Goal: Obtain resource: Download file/media

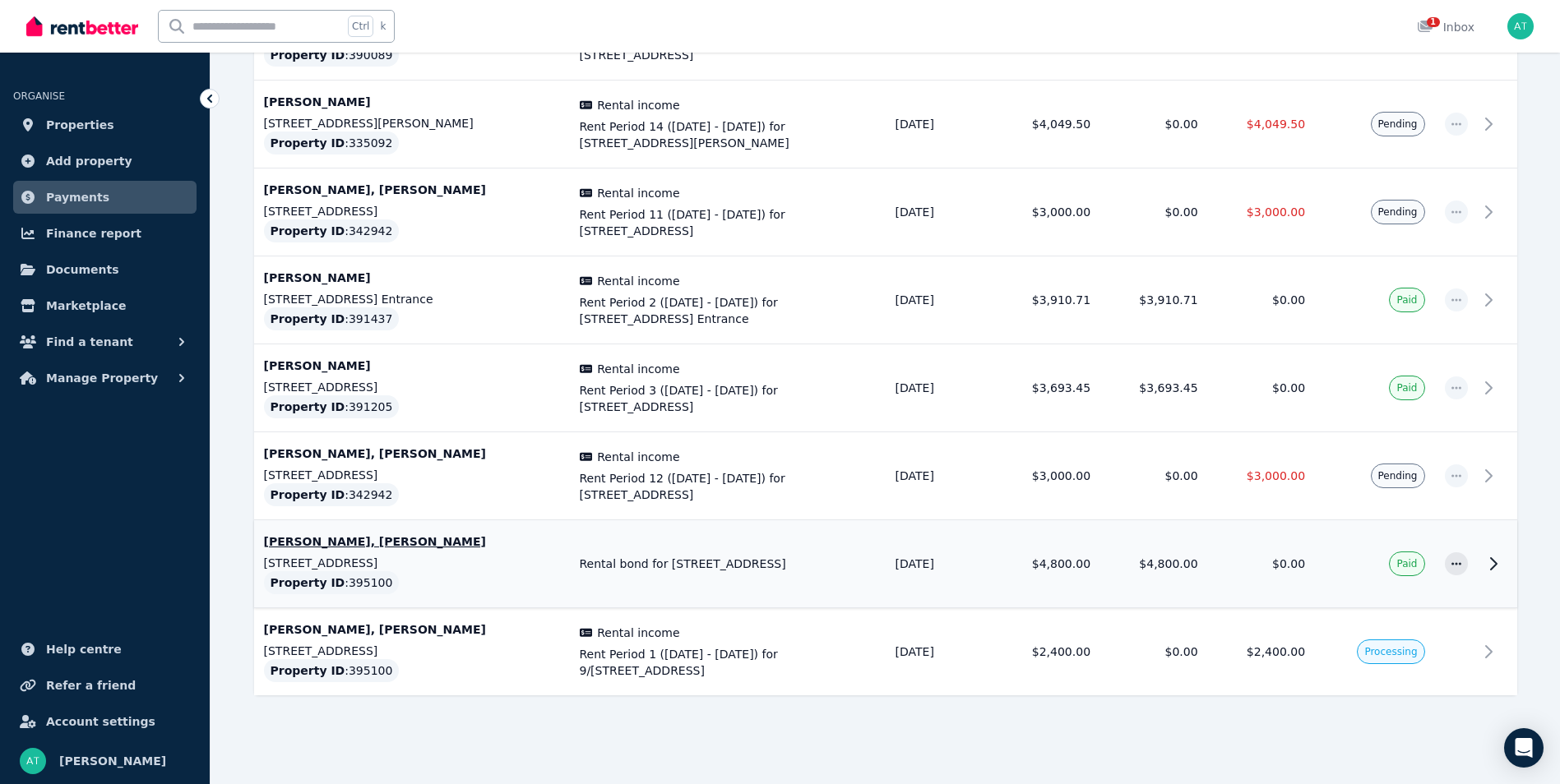
click at [437, 540] on p "[PERSON_NAME], [PERSON_NAME]" at bounding box center [412, 542] width 296 height 16
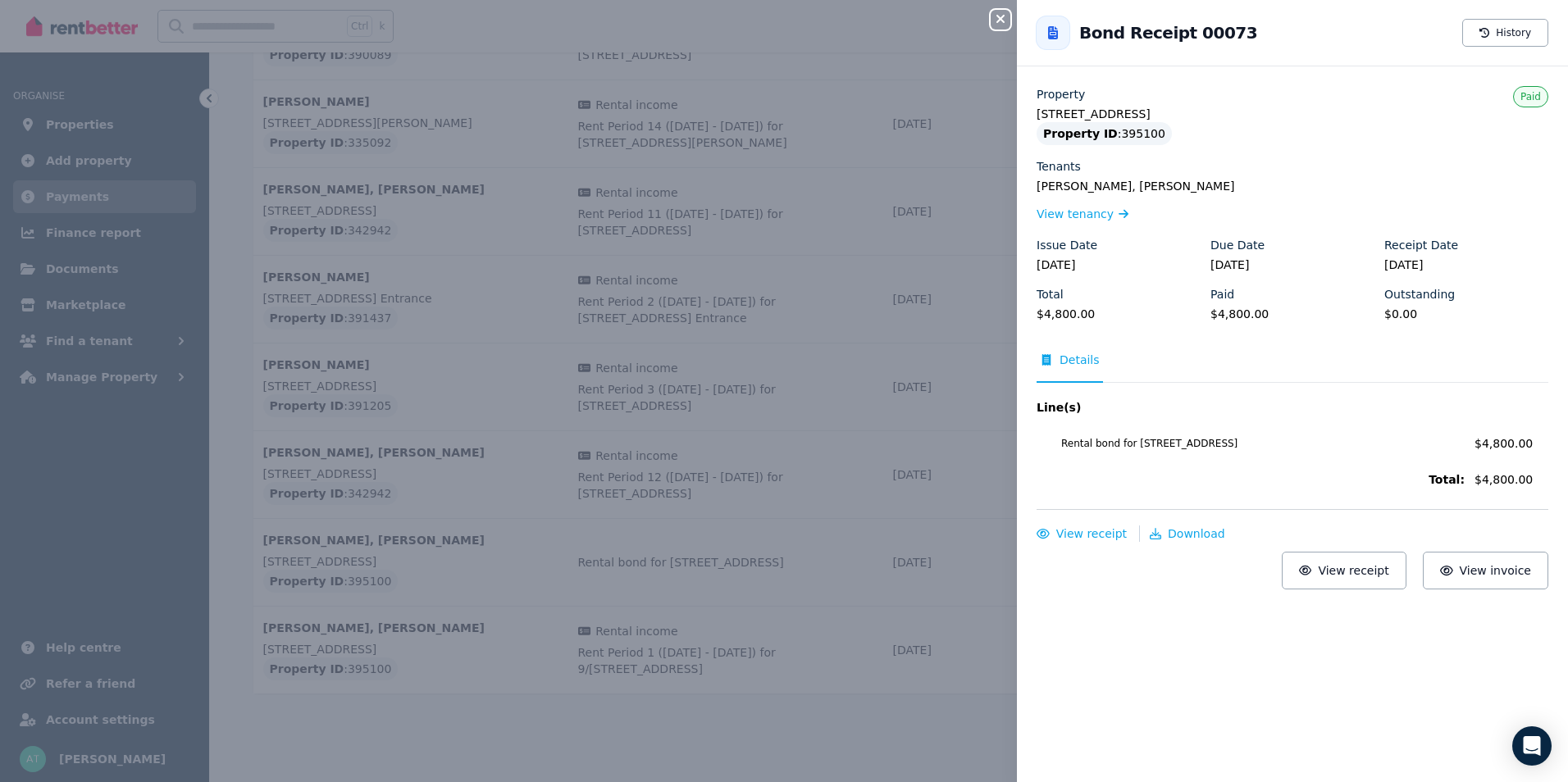
drag, startPoint x: 1210, startPoint y: 184, endPoint x: 1036, endPoint y: 184, distance: 174.0
click at [1036, 184] on div "Property 9/[STREET_ADDRESS] Property ID : 395100 Tenants [PERSON_NAME], [PERSON…" at bounding box center [1292, 338] width 551 height 503
copy legend "[PERSON_NAME], [PERSON_NAME]"
click at [1098, 214] on span "View tenancy" at bounding box center [1075, 214] width 77 height 16
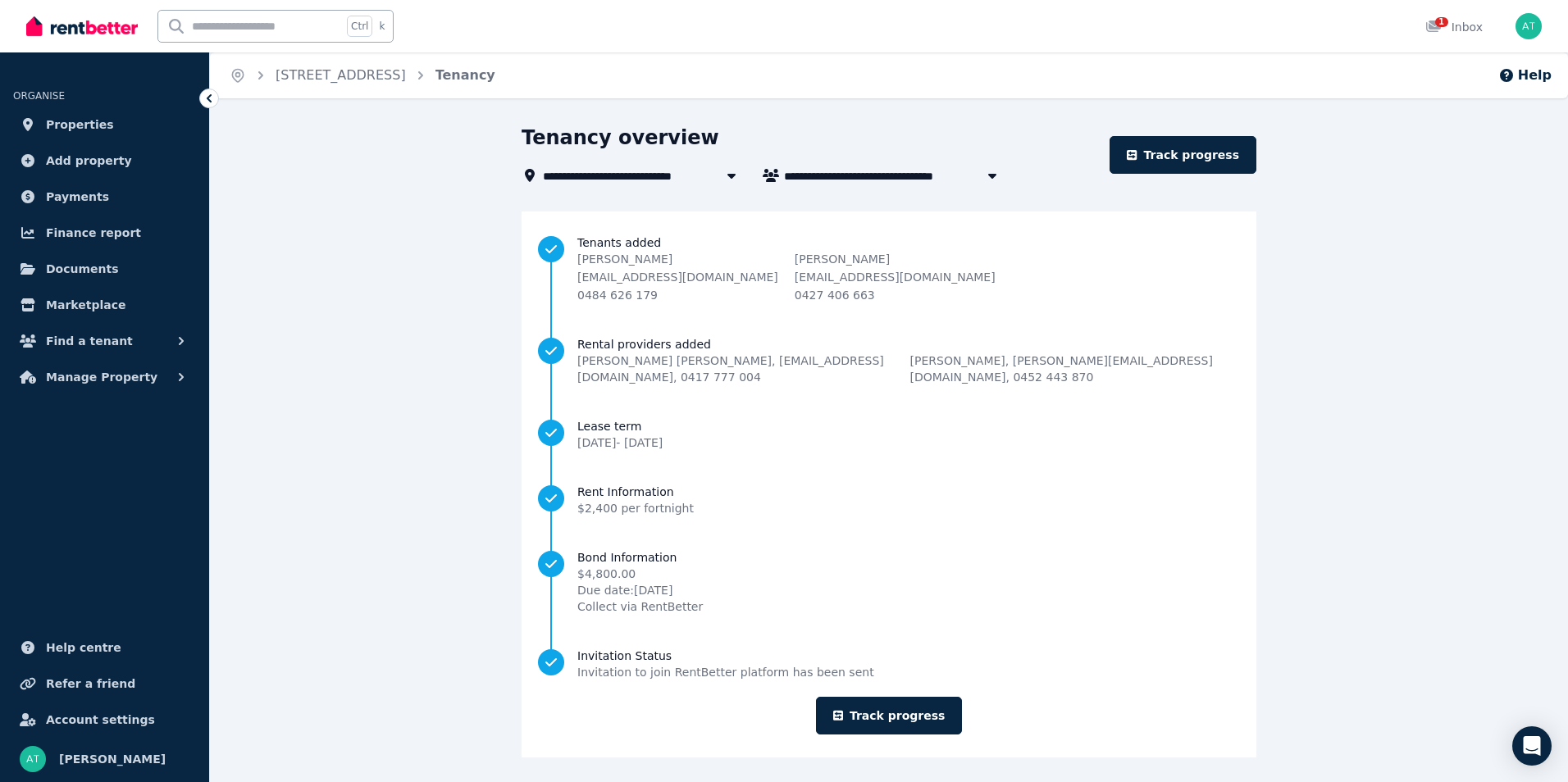
click at [207, 98] on icon at bounding box center [209, 98] width 16 height 16
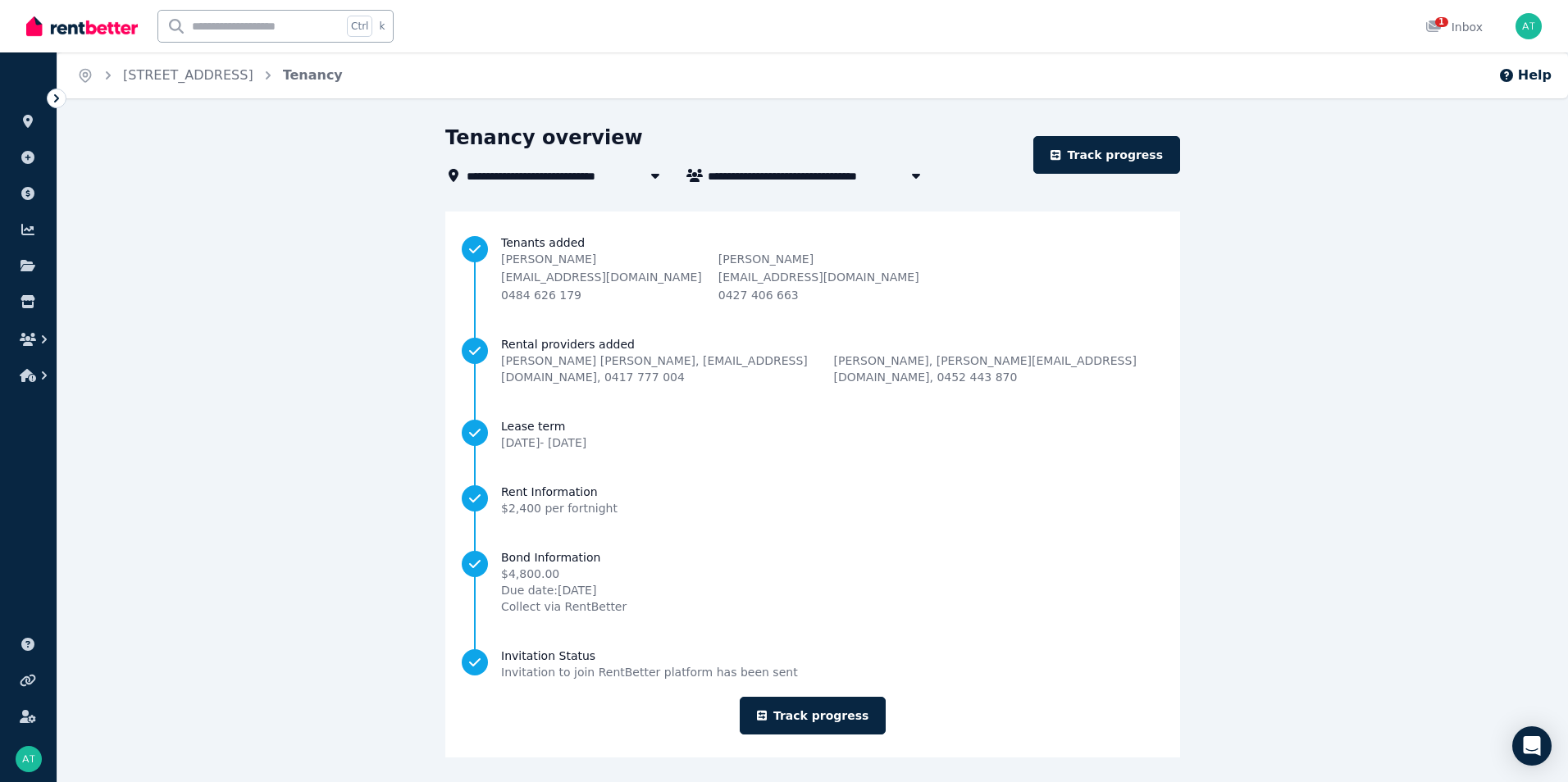
click at [60, 104] on icon at bounding box center [57, 98] width 16 height 16
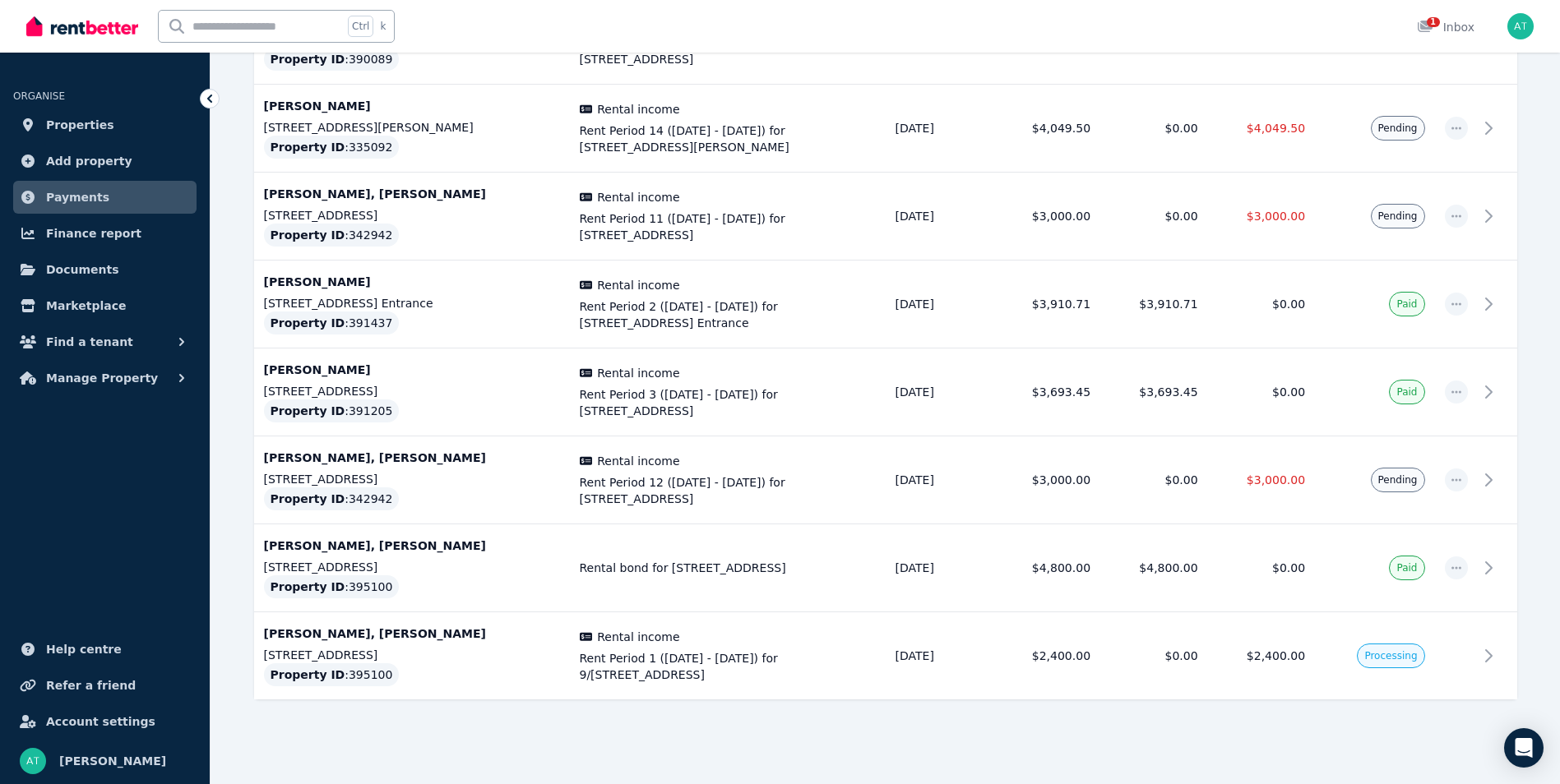
scroll to position [498, 0]
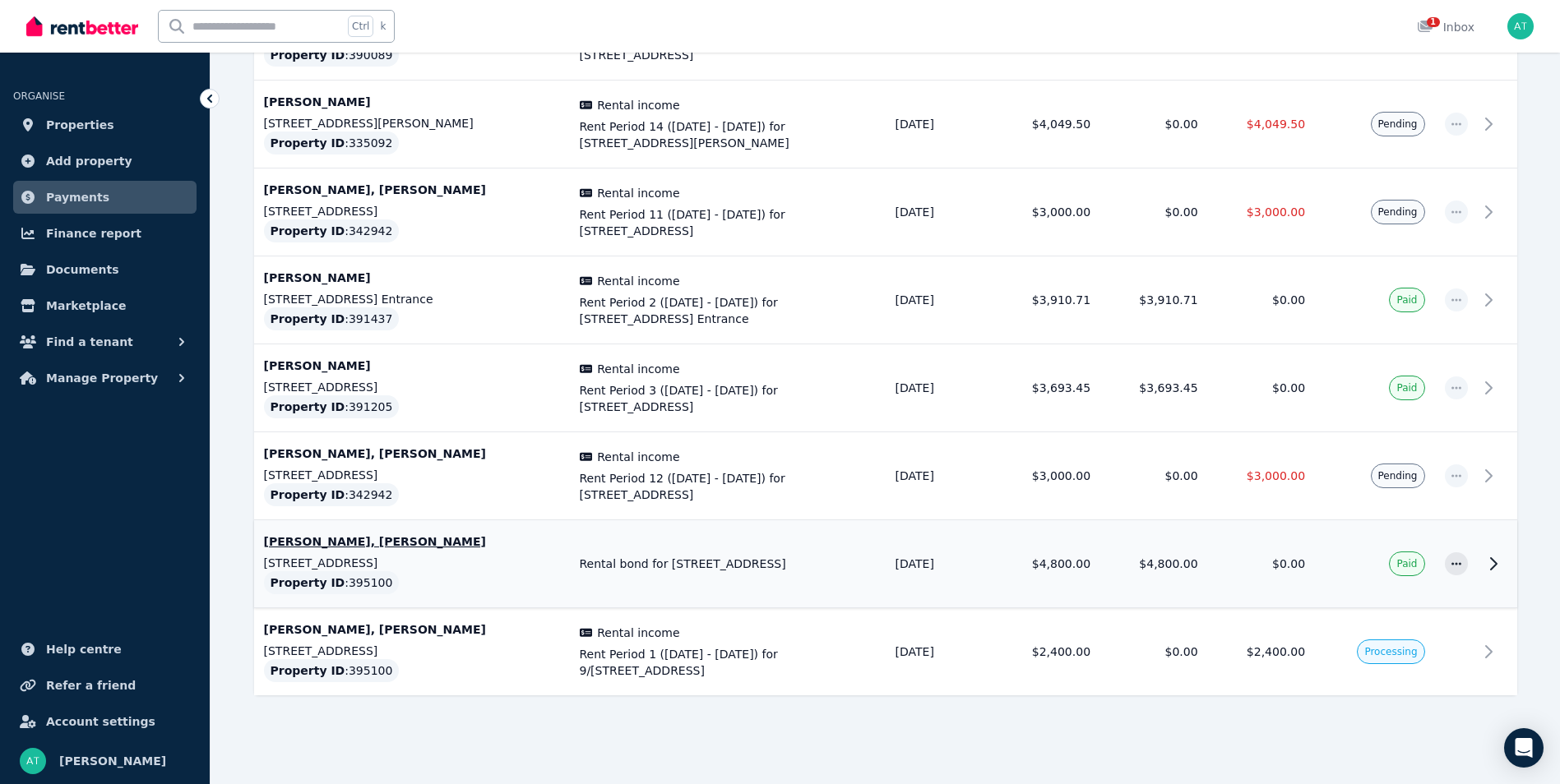
click at [473, 577] on td "[PERSON_NAME], [PERSON_NAME] [STREET_ADDRESS]" at bounding box center [412, 565] width 315 height 88
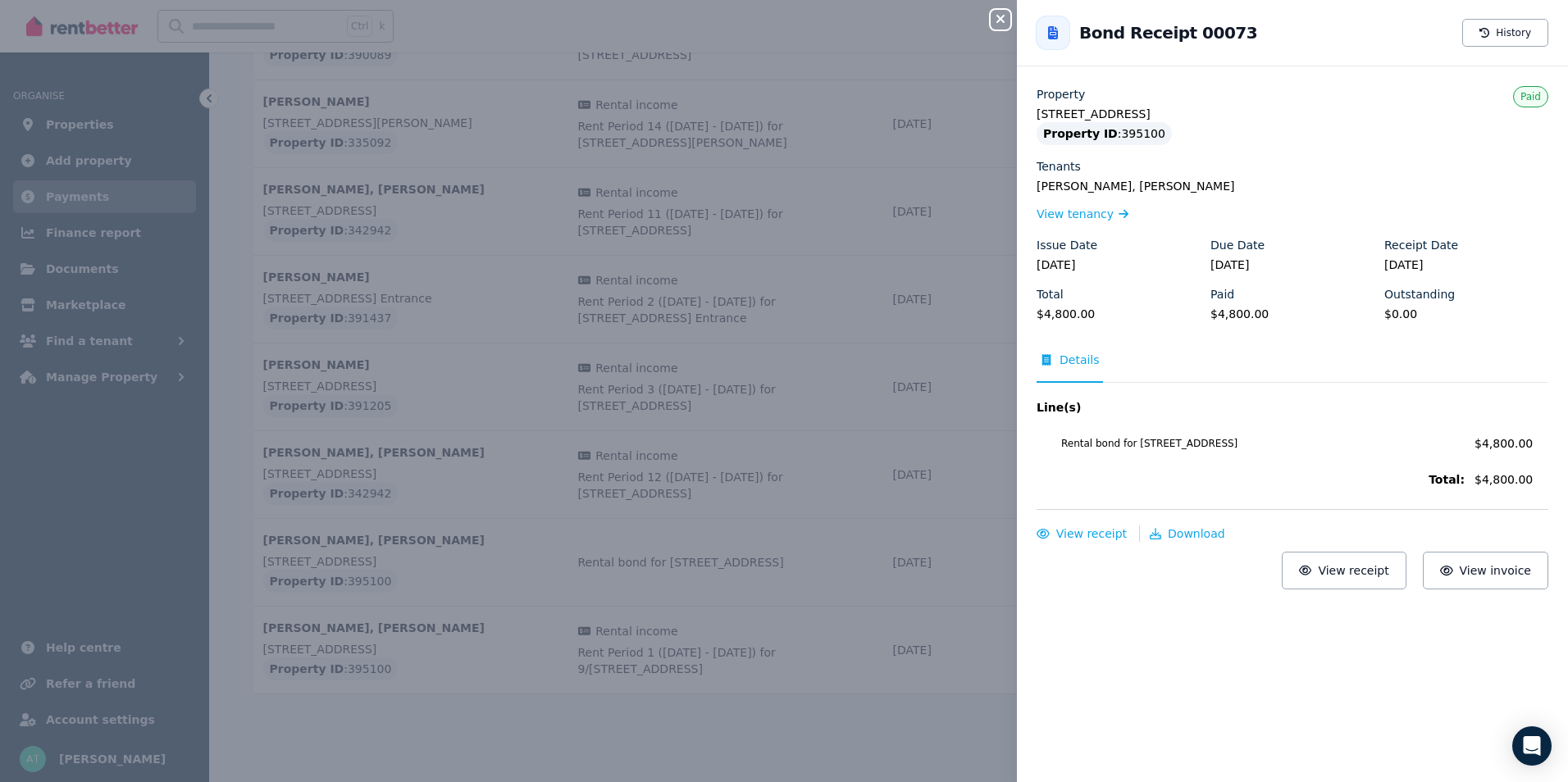
drag, startPoint x: 1282, startPoint y: 449, endPoint x: 1062, endPoint y: 448, distance: 220.0
click at [1062, 448] on span "Rental bond for [STREET_ADDRESS]" at bounding box center [1253, 443] width 423 height 13
copy span "Rental bond for [STREET_ADDRESS]"
click at [1178, 622] on div "Property 9/[STREET_ADDRESS] Property ID : 395100 Tenants [PERSON_NAME], [PERSON…" at bounding box center [1292, 435] width 551 height 696
click at [1176, 538] on span "Download" at bounding box center [1197, 533] width 58 height 13
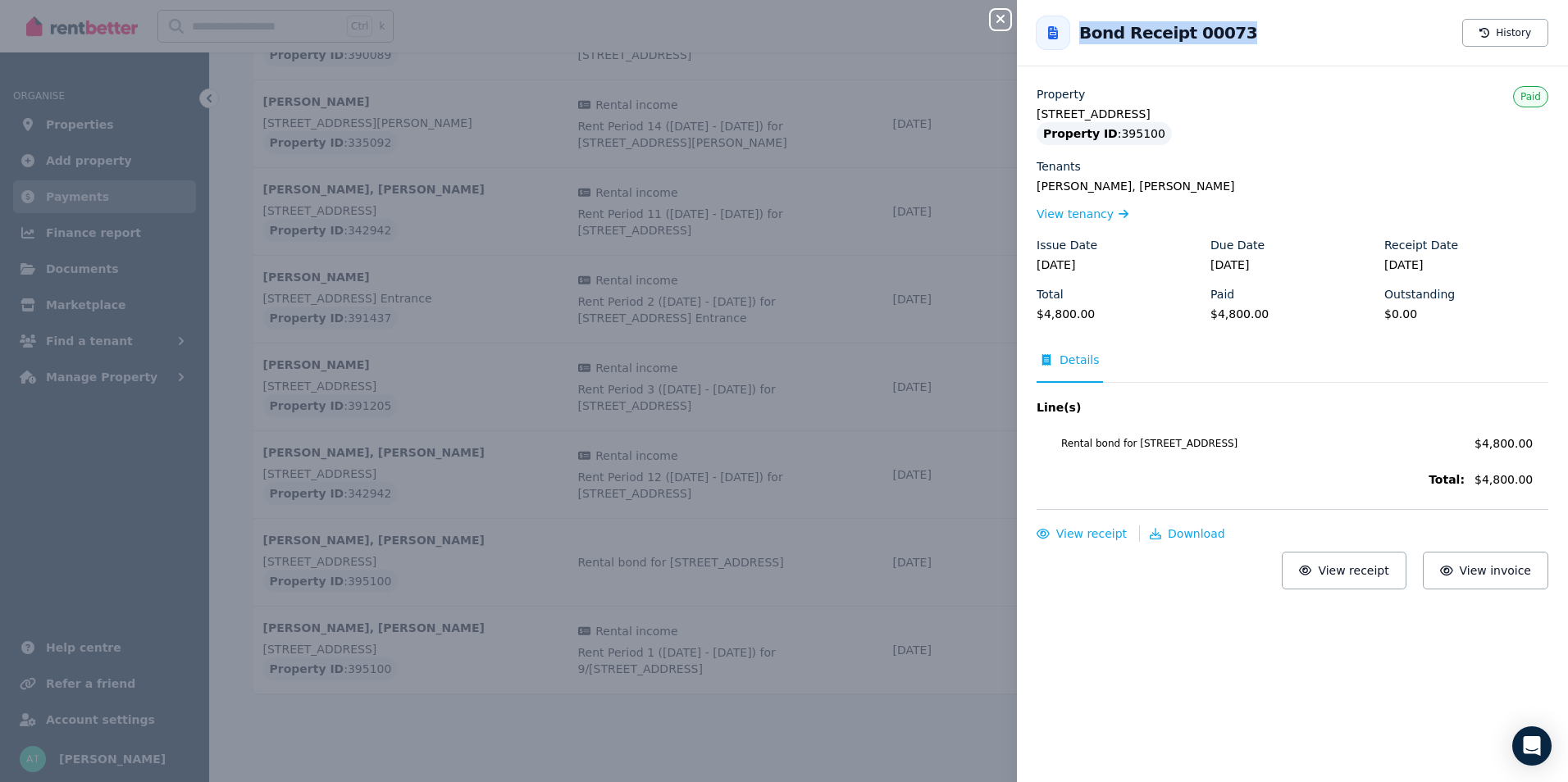
drag, startPoint x: 1226, startPoint y: 31, endPoint x: 1083, endPoint y: 28, distance: 143.0
click at [1083, 28] on div "Bond Receipt 00073 History" at bounding box center [1292, 33] width 551 height 53
copy h2 "Bond Receipt 00073"
click at [1002, 22] on icon "button" at bounding box center [1000, 19] width 8 height 8
